Goal: Transaction & Acquisition: Book appointment/travel/reservation

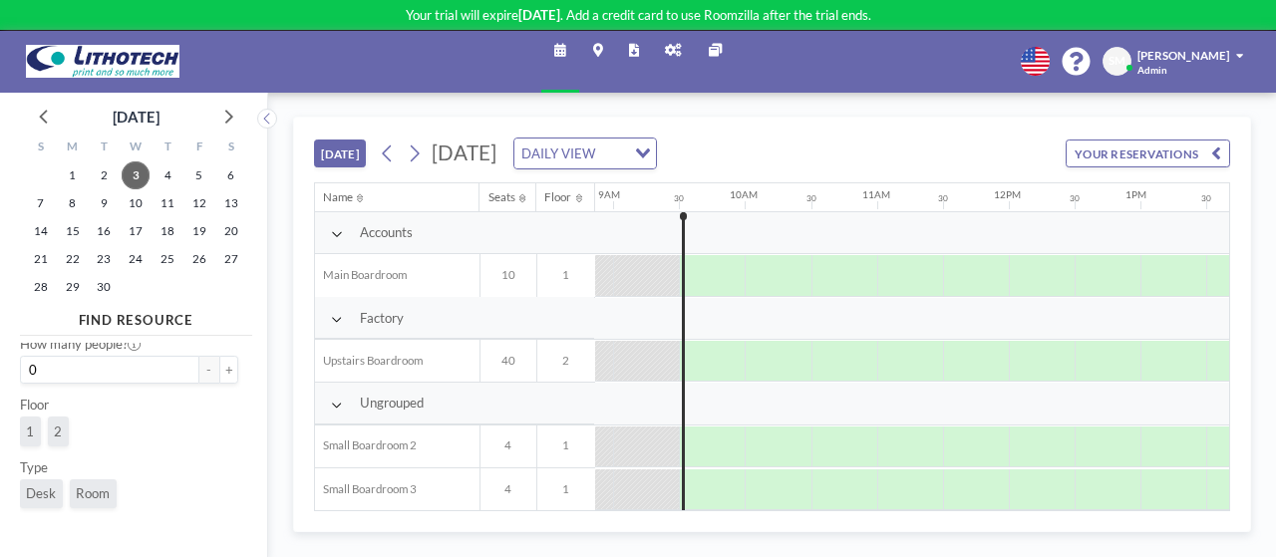
scroll to position [229, 0]
click at [1210, 53] on span "[PERSON_NAME]" at bounding box center [1183, 55] width 92 height 13
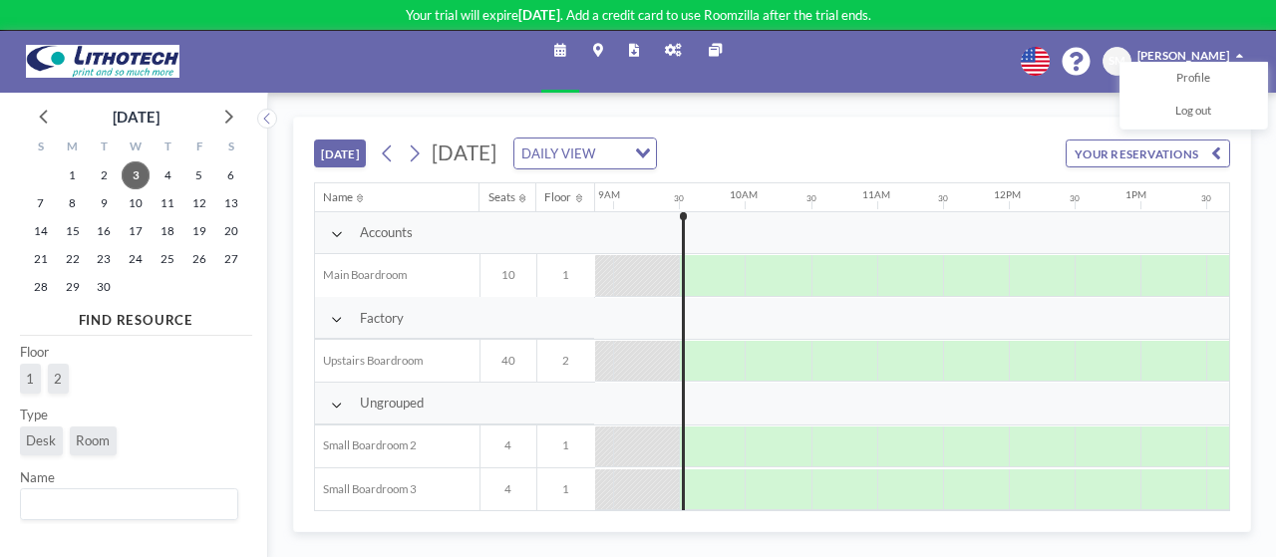
click at [666, 55] on icon at bounding box center [673, 50] width 17 height 13
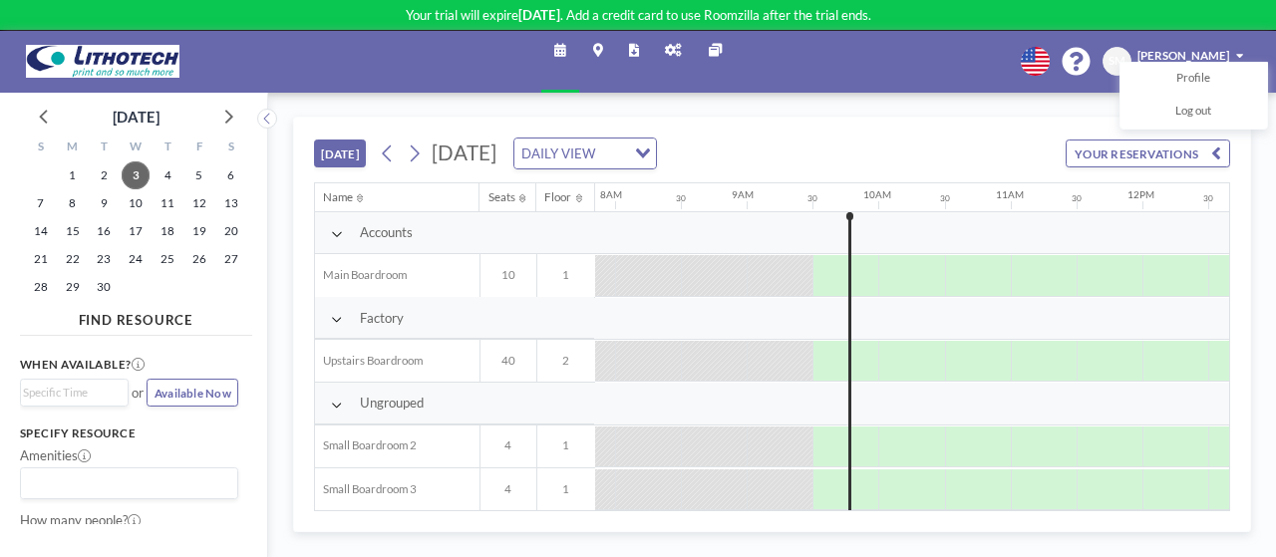
scroll to position [0, 1166]
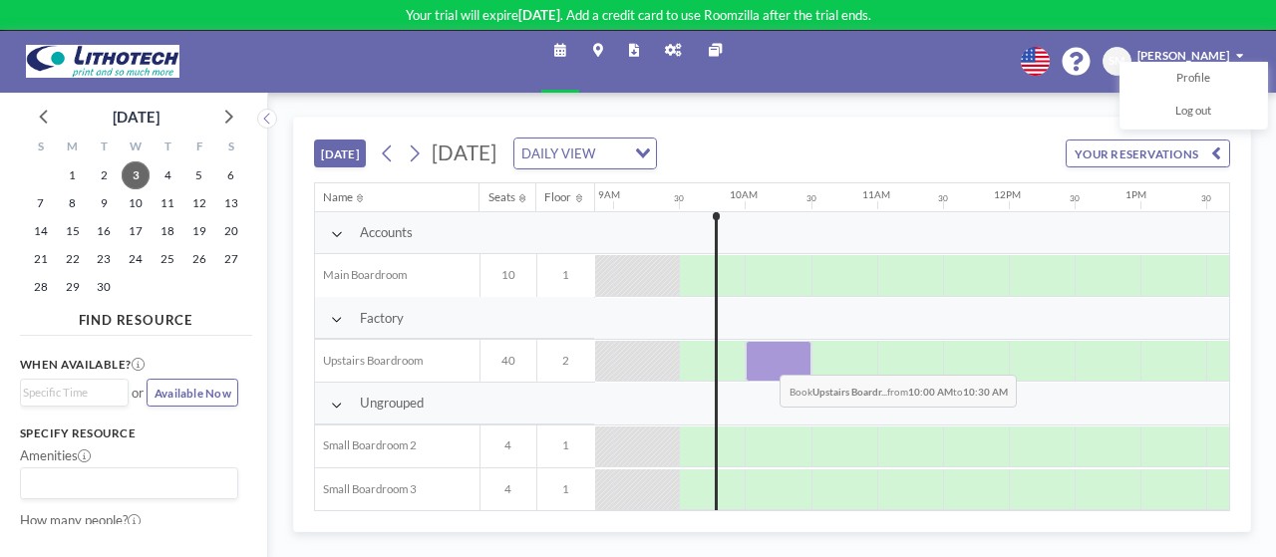
click at [765, 358] on div at bounding box center [779, 361] width 66 height 41
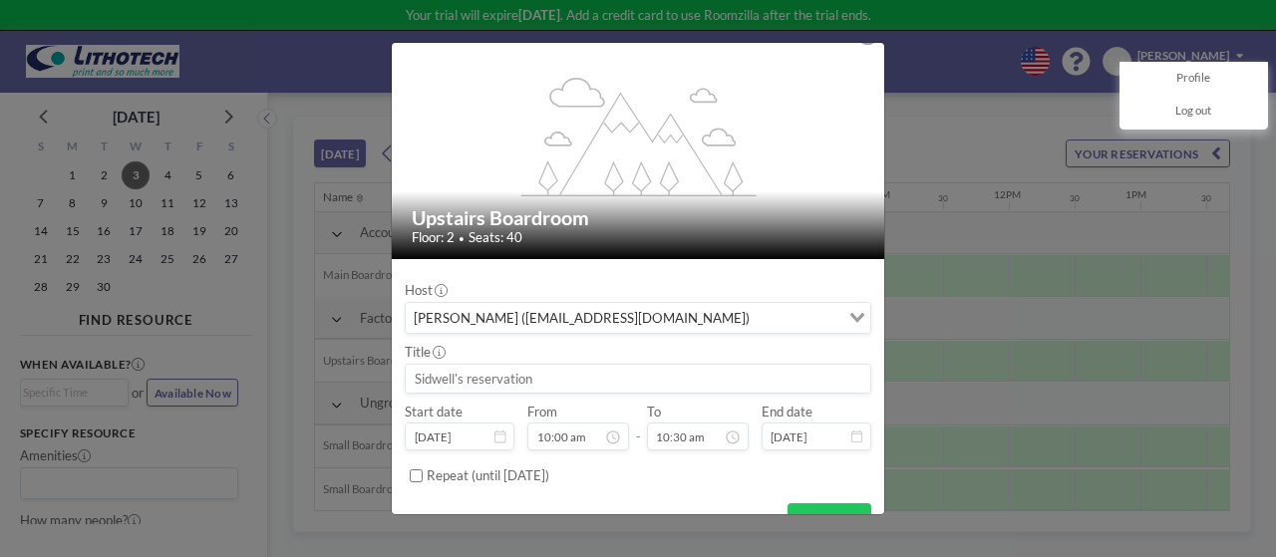
scroll to position [56, 0]
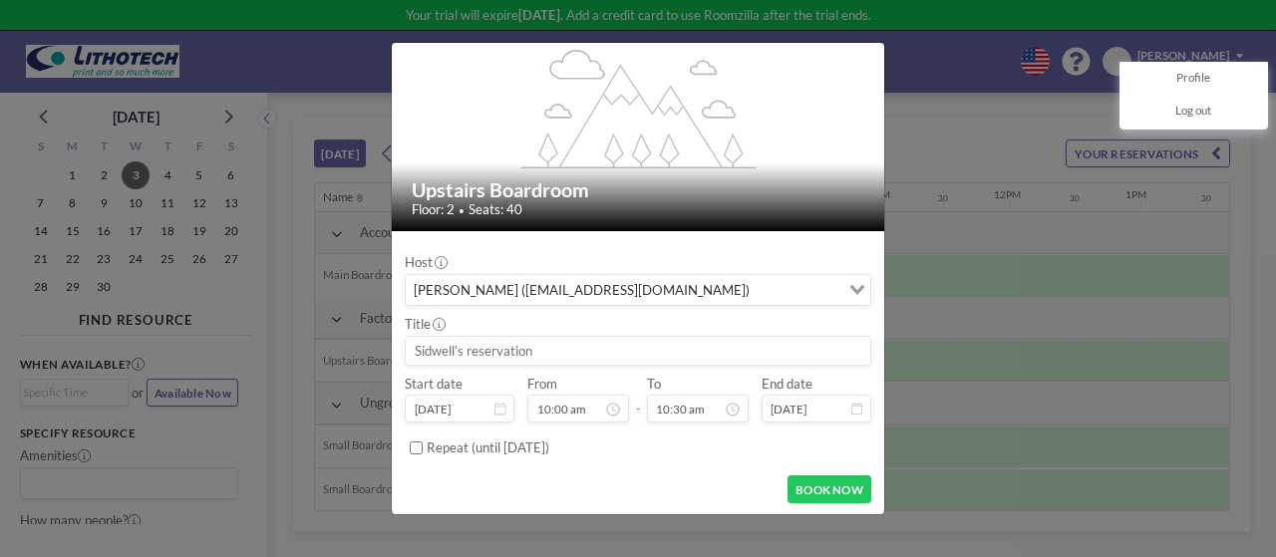
click at [755, 286] on input "Search for option" at bounding box center [796, 290] width 82 height 22
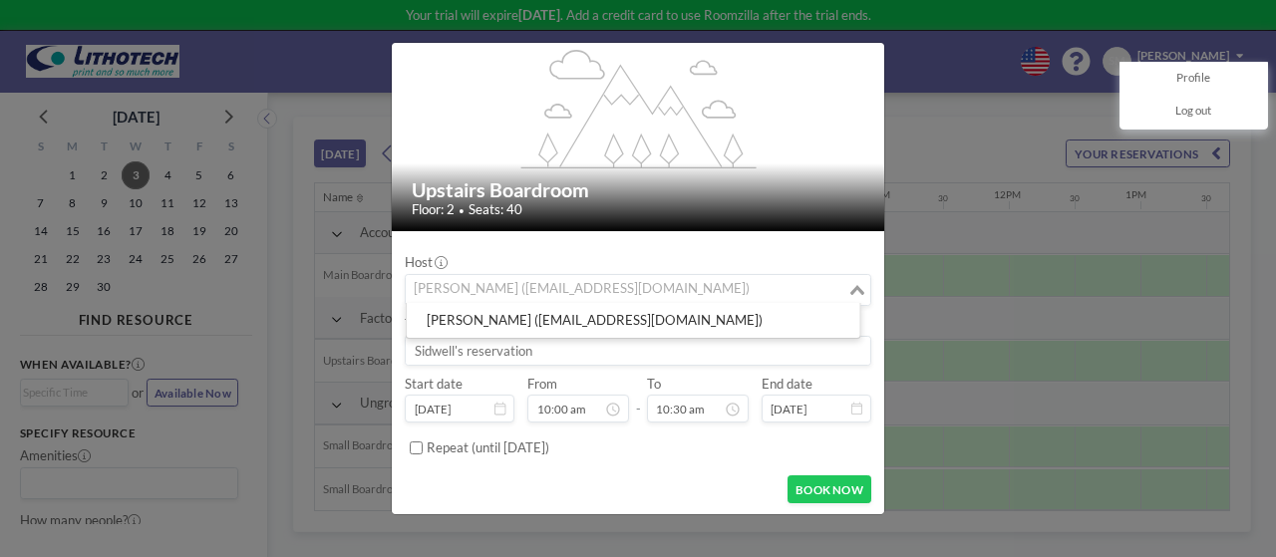
click at [714, 286] on input "Search for option" at bounding box center [626, 290] width 437 height 22
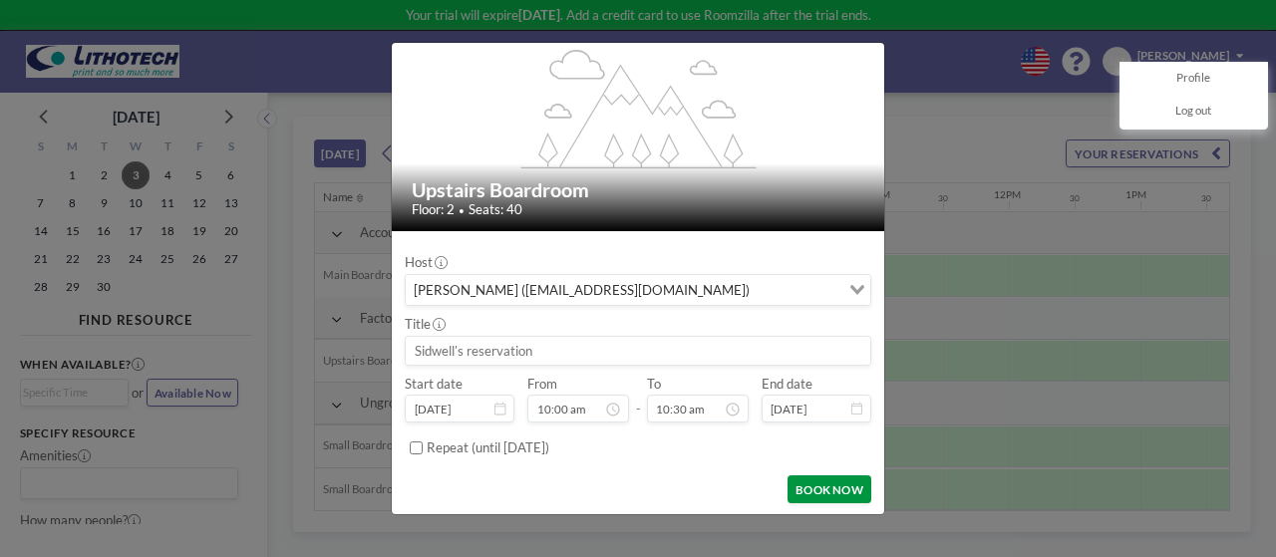
click at [803, 489] on button "BOOK NOW" at bounding box center [829, 489] width 83 height 28
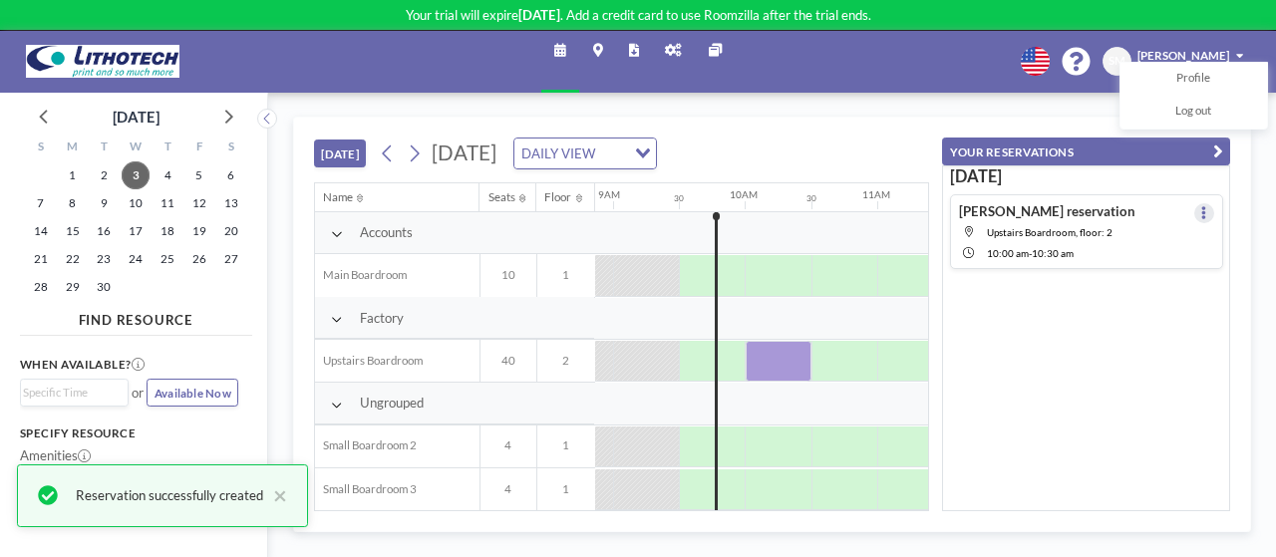
click at [1198, 214] on button at bounding box center [1204, 213] width 20 height 20
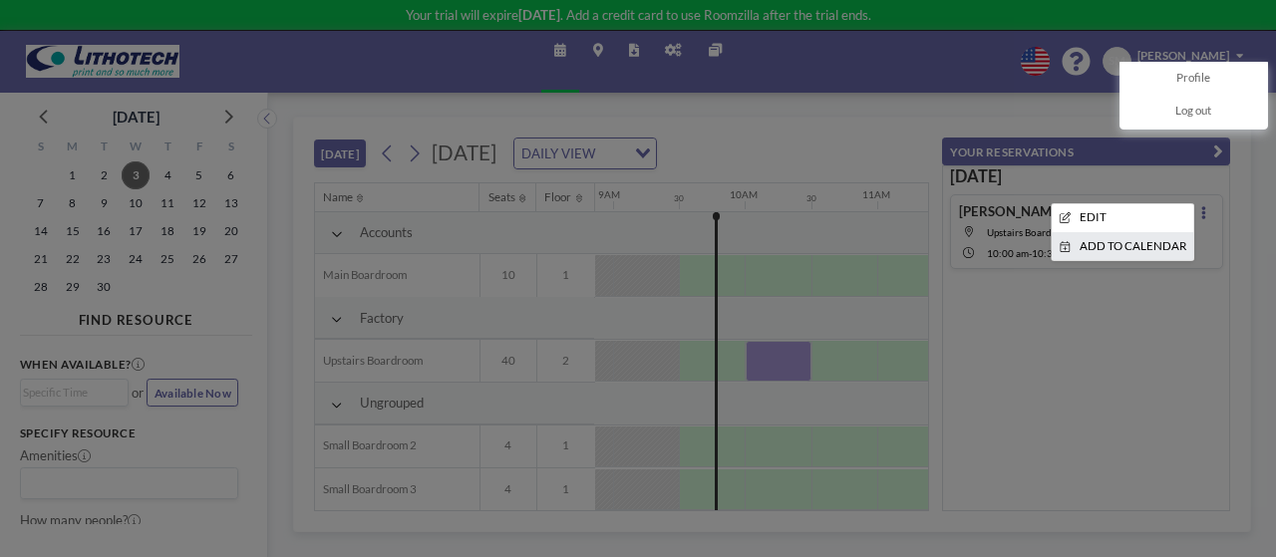
click at [1126, 245] on li "ADD TO CALENDAR" at bounding box center [1123, 247] width 142 height 28
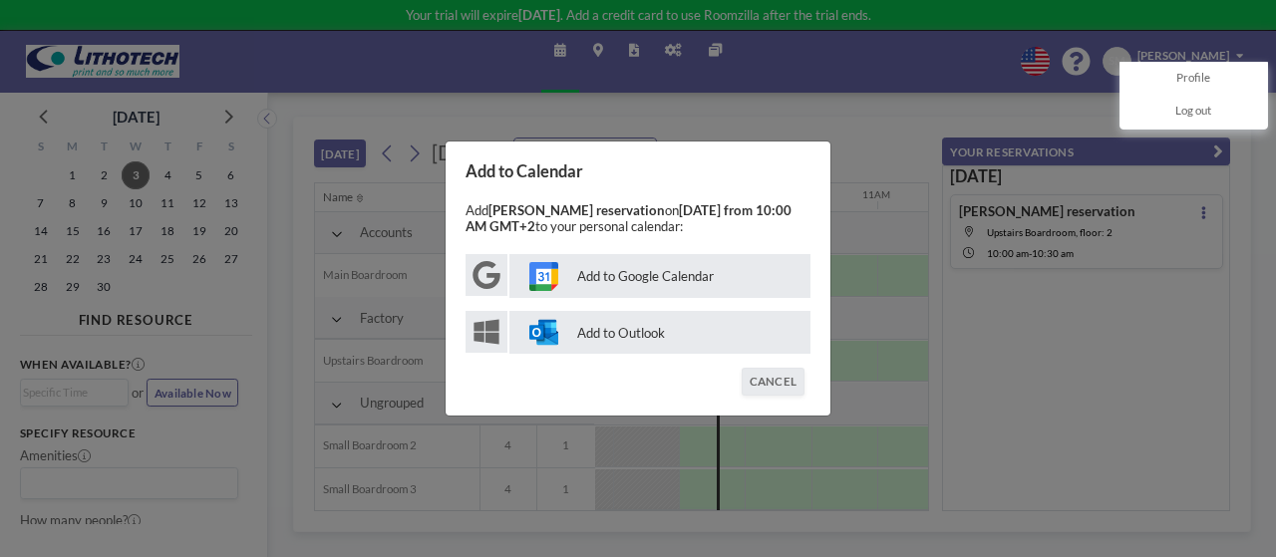
click at [642, 328] on p "Add to Outlook" at bounding box center [659, 332] width 301 height 43
click at [781, 392] on button "CANCEL" at bounding box center [773, 382] width 63 height 28
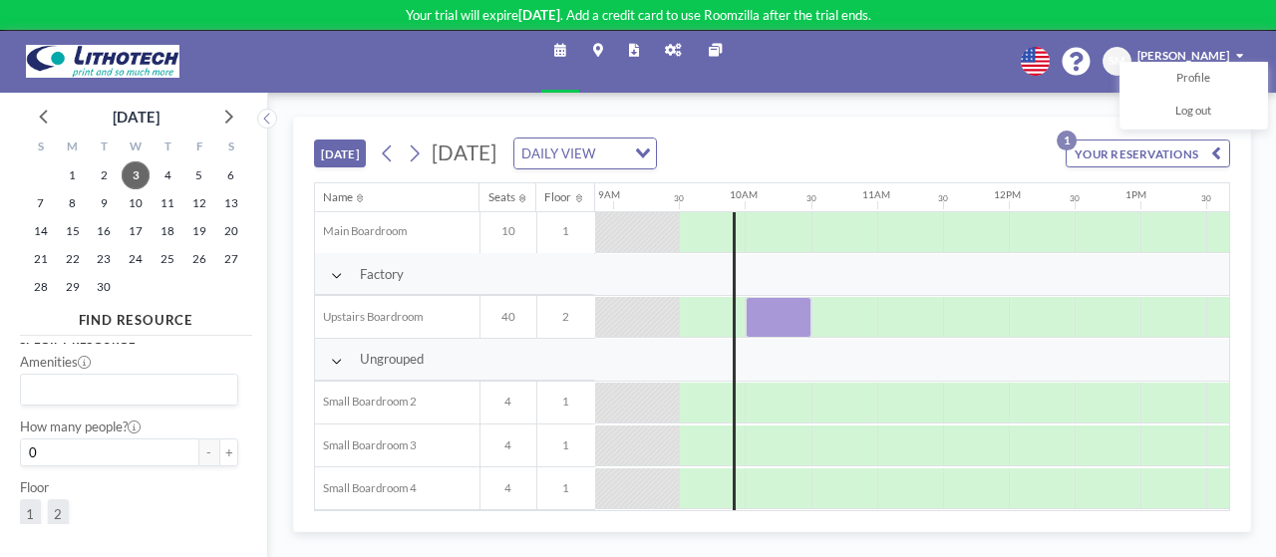
scroll to position [0, 0]
